Goal: Communication & Community: Answer question/provide support

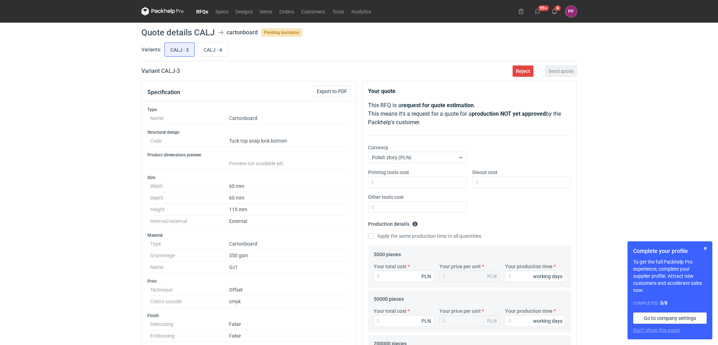
click at [199, 11] on link "RFQs" at bounding box center [202, 11] width 19 height 8
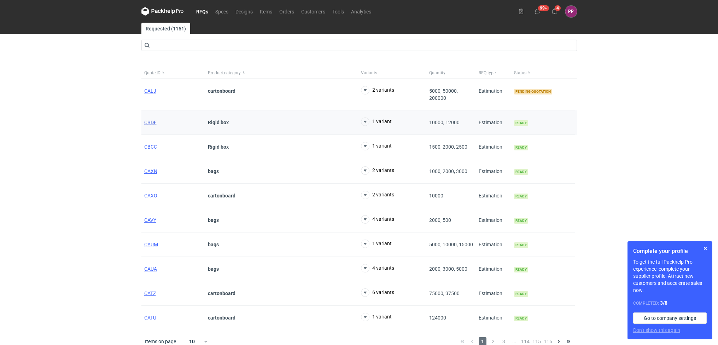
click at [152, 121] on span "CBDE" at bounding box center [150, 122] width 12 height 6
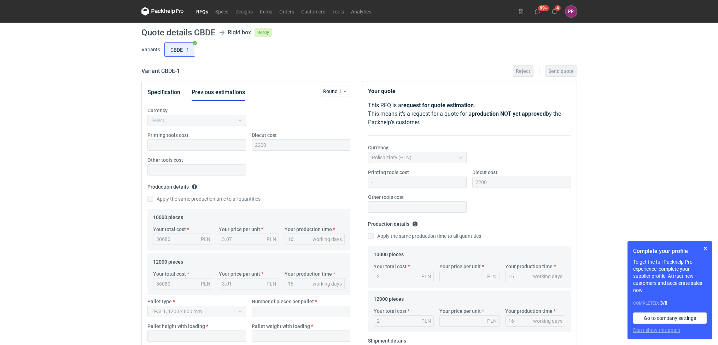
scroll to position [341, 0]
click at [704, 246] on button "button" at bounding box center [705, 248] width 8 height 8
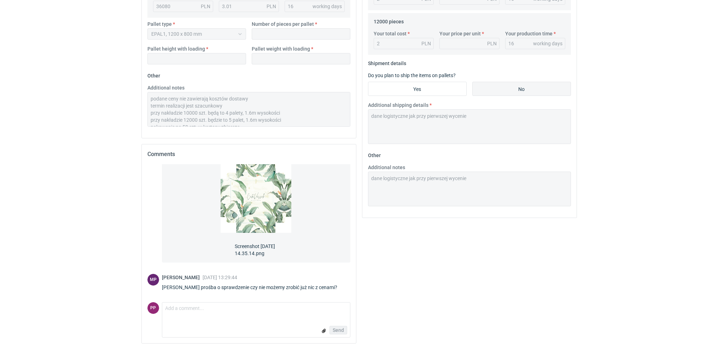
scroll to position [283, 0]
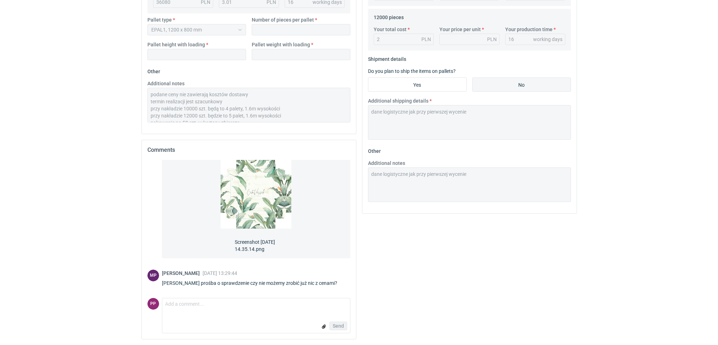
click at [223, 314] on form "Comment message Send" at bounding box center [256, 315] width 188 height 35
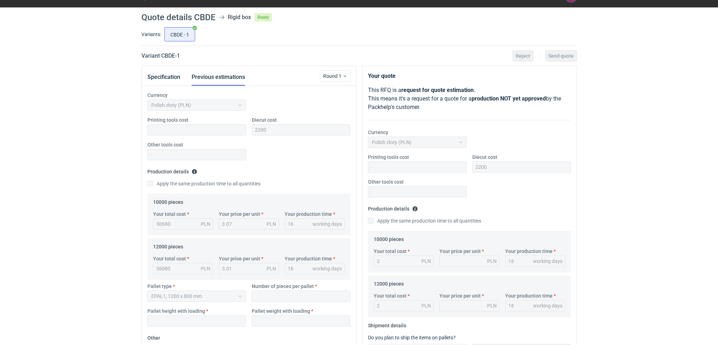
scroll to position [0, 0]
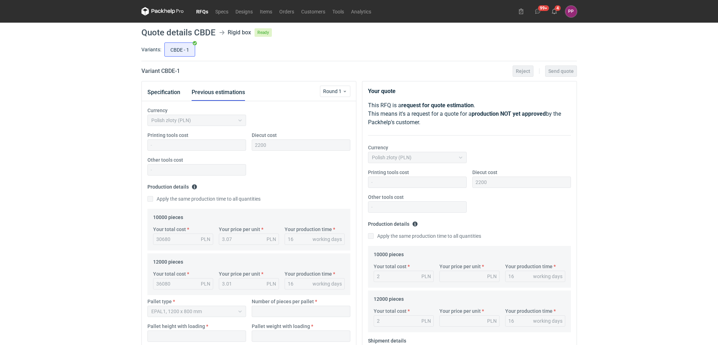
click at [198, 13] on link "RFQs" at bounding box center [202, 11] width 19 height 8
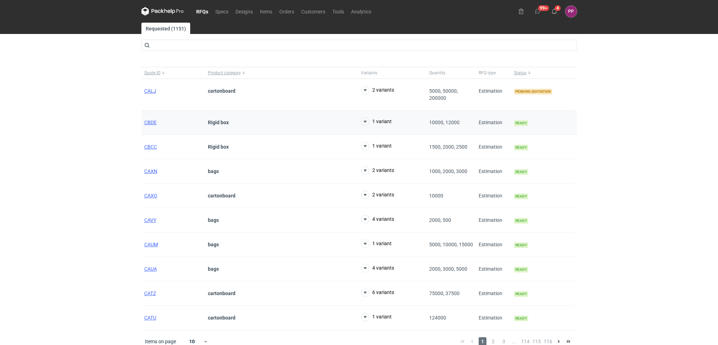
click at [148, 118] on div "CBDE" at bounding box center [173, 122] width 64 height 24
click at [147, 121] on span "CBDE" at bounding box center [150, 122] width 12 height 6
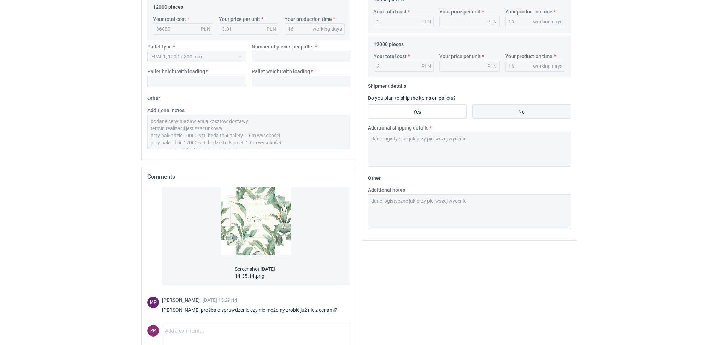
scroll to position [283, 0]
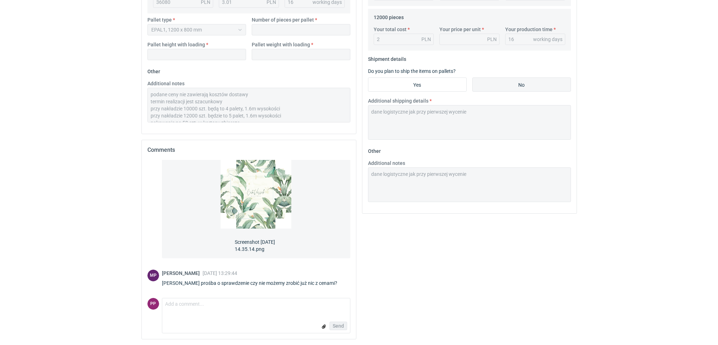
click at [188, 315] on form "Comment message Send" at bounding box center [256, 315] width 188 height 35
click at [188, 302] on textarea "Comment message" at bounding box center [256, 305] width 188 height 15
type textarea "Powiem szczerze, że nie za bardzo."
click at [342, 325] on span "Send" at bounding box center [338, 325] width 11 height 5
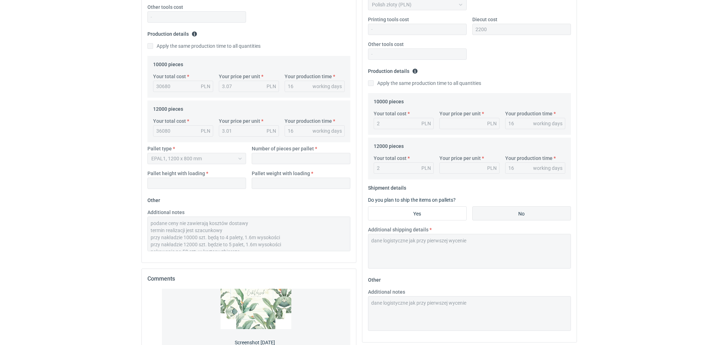
scroll to position [152, 0]
